Goal: Find specific page/section: Find specific page/section

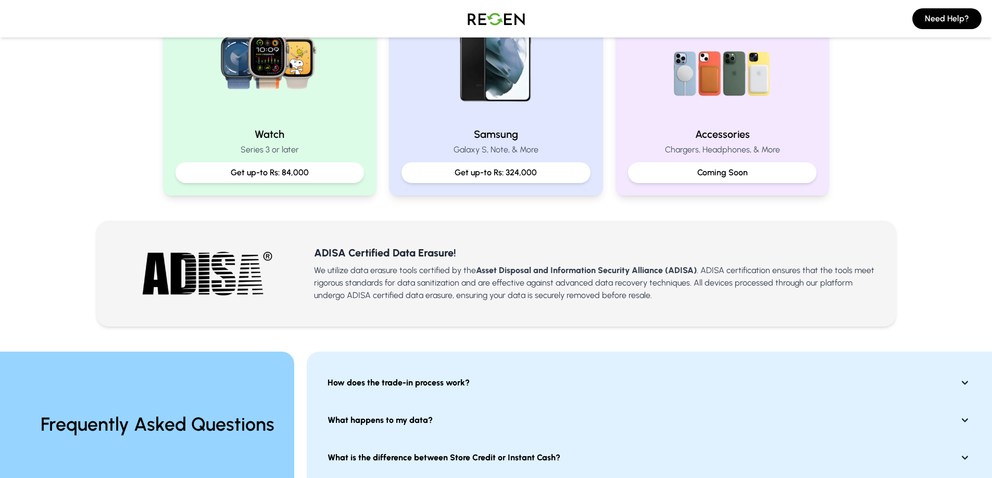
scroll to position [208, 0]
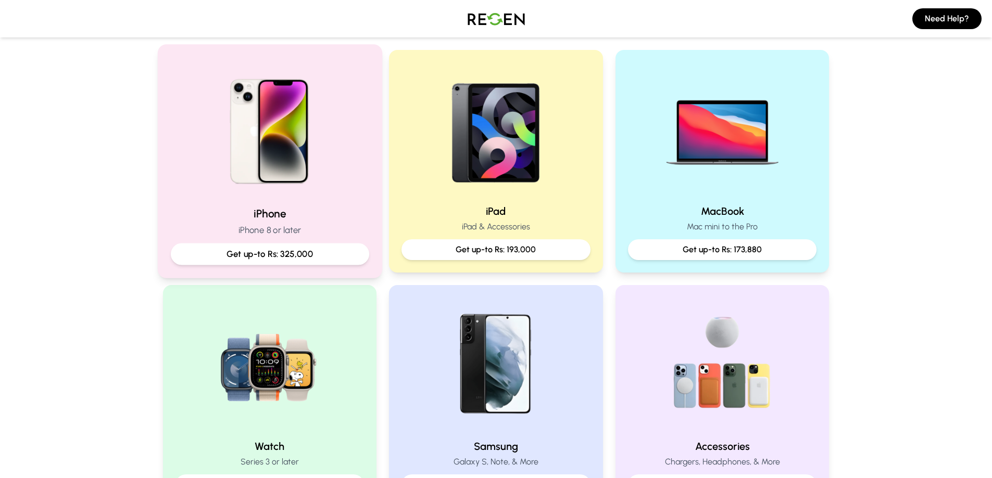
click at [203, 190] on img at bounding box center [269, 128] width 140 height 140
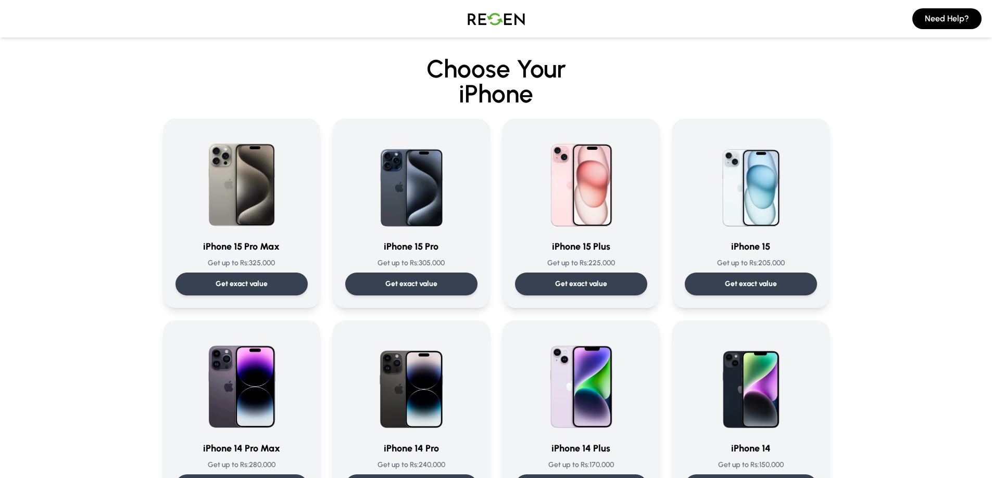
click at [517, 26] on img at bounding box center [496, 18] width 73 height 29
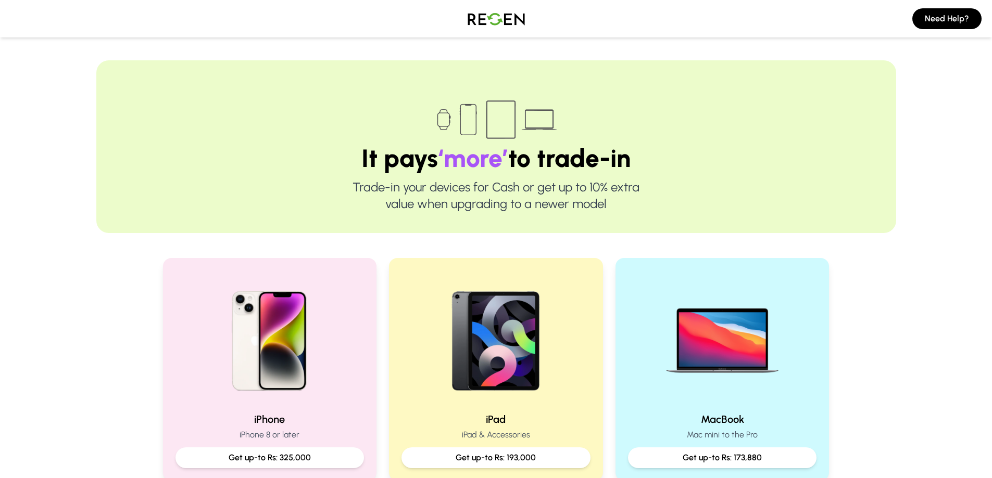
click at [482, 24] on img at bounding box center [496, 18] width 73 height 29
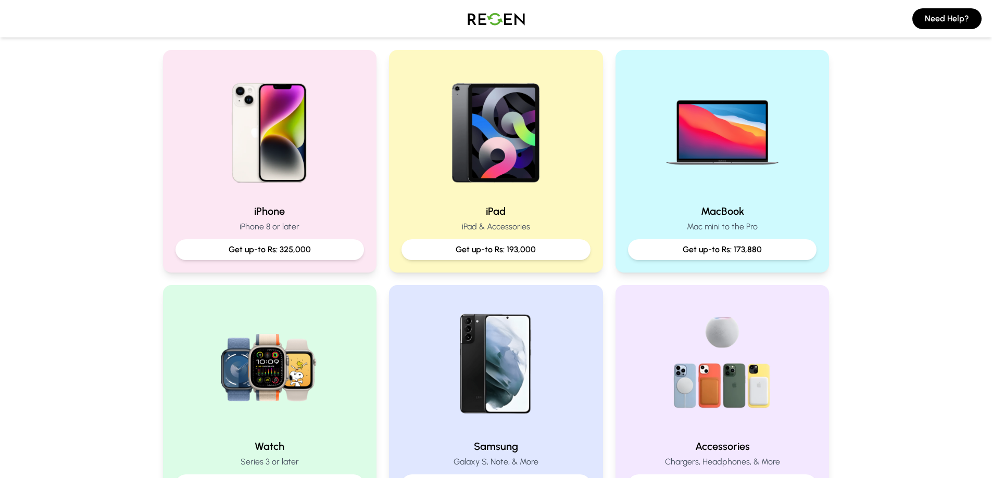
scroll to position [364, 0]
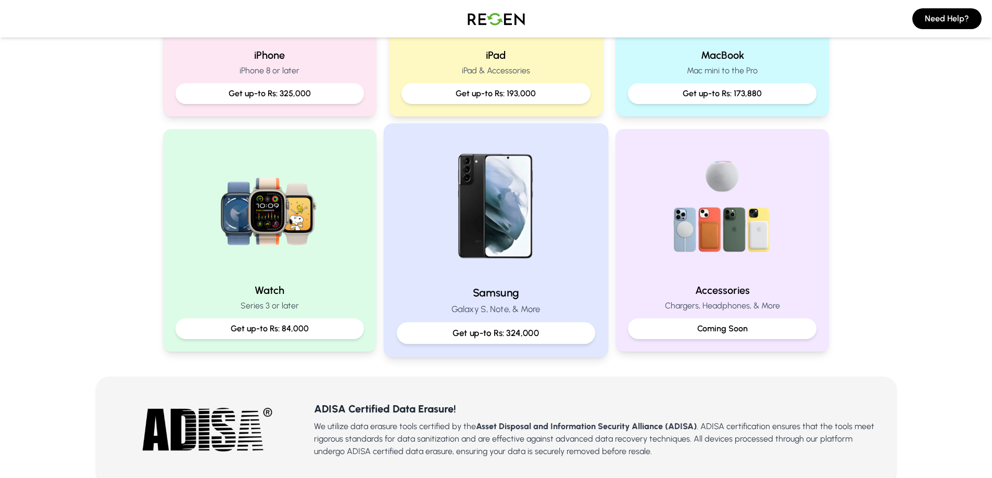
click at [457, 246] on img at bounding box center [496, 207] width 140 height 140
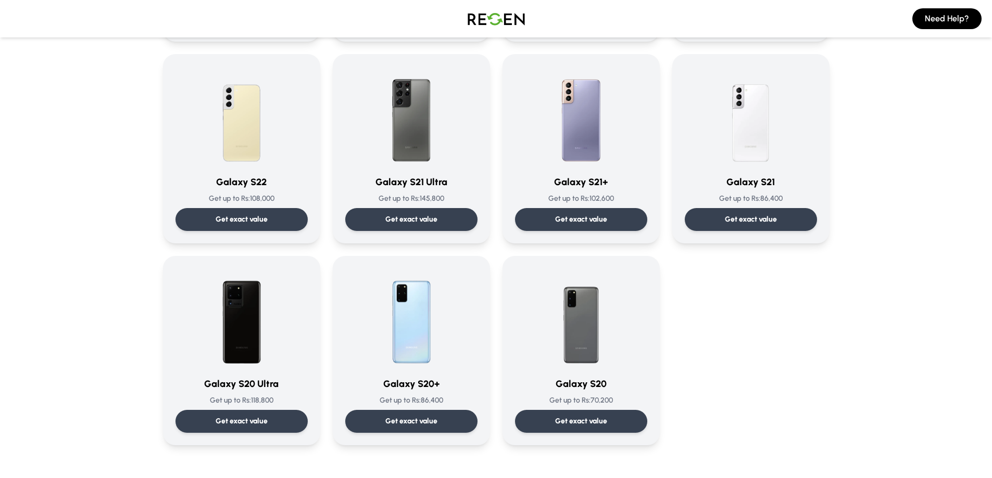
scroll to position [781, 0]
